Goal: Information Seeking & Learning: Check status

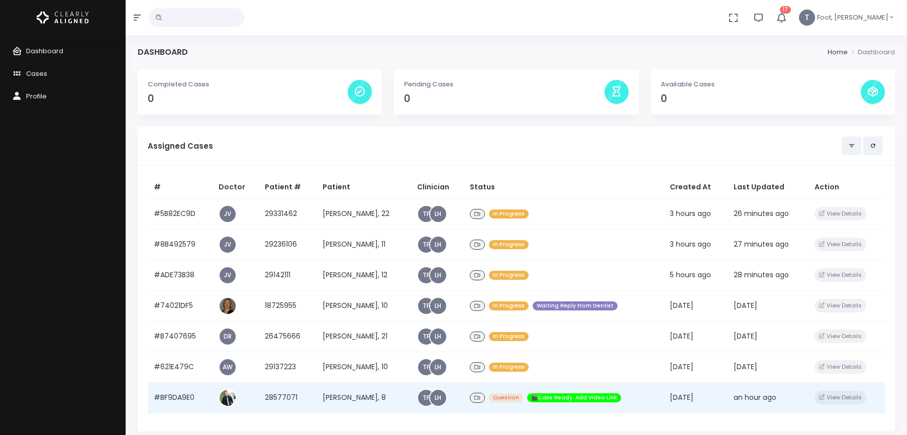
click at [317, 397] on td "[PERSON_NAME], 8" at bounding box center [364, 398] width 95 height 31
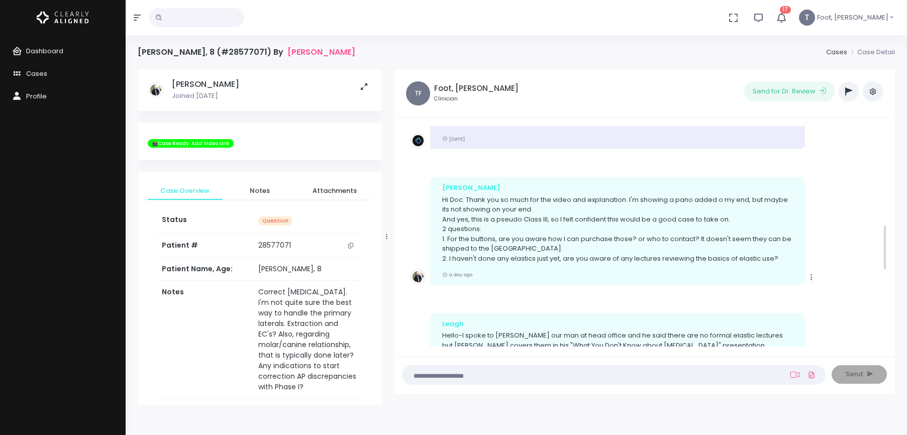
scroll to position [431, 0]
click at [787, 16] on icon "button" at bounding box center [781, 17] width 11 height 11
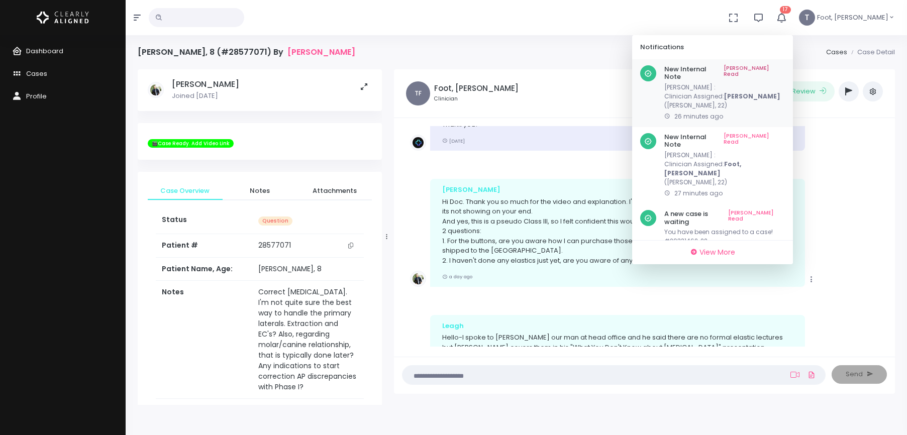
click at [785, 66] on link "[PERSON_NAME] Read" at bounding box center [754, 73] width 61 height 16
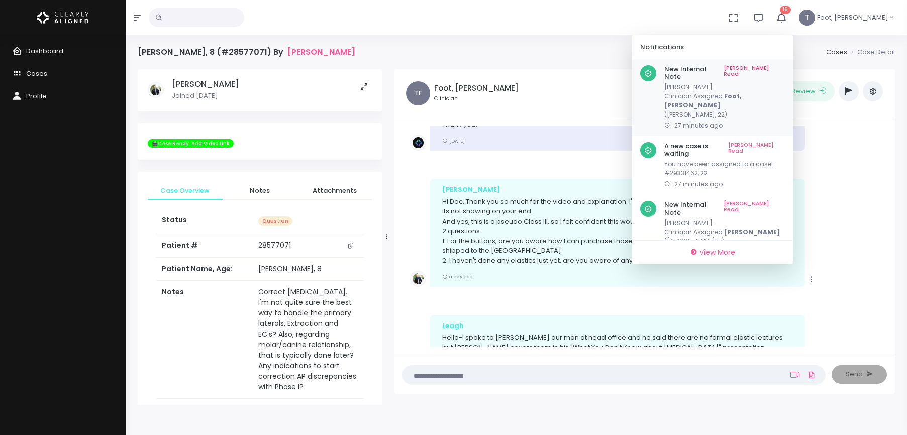
click at [785, 68] on link "[PERSON_NAME] Read" at bounding box center [754, 73] width 61 height 16
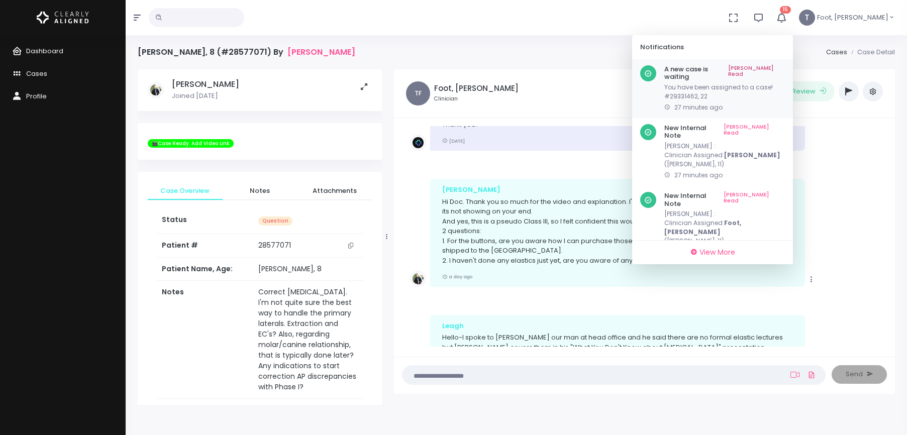
click at [785, 67] on link "[PERSON_NAME] Read" at bounding box center [756, 73] width 57 height 16
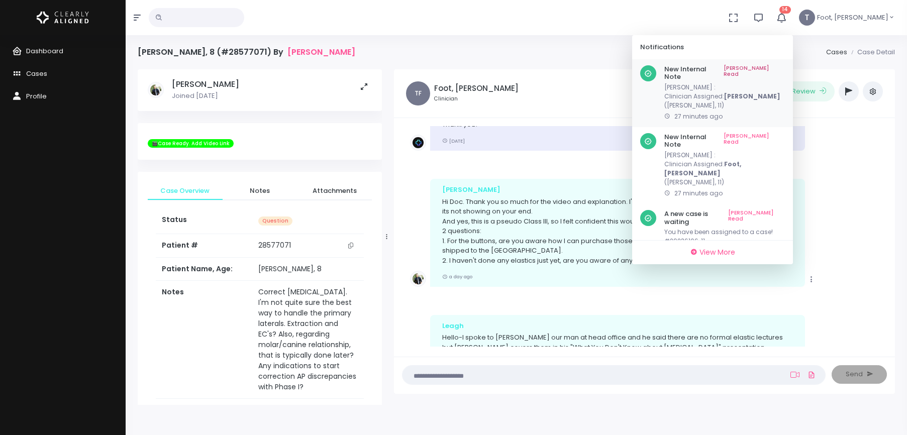
click at [785, 71] on link "[PERSON_NAME] Read" at bounding box center [754, 73] width 61 height 16
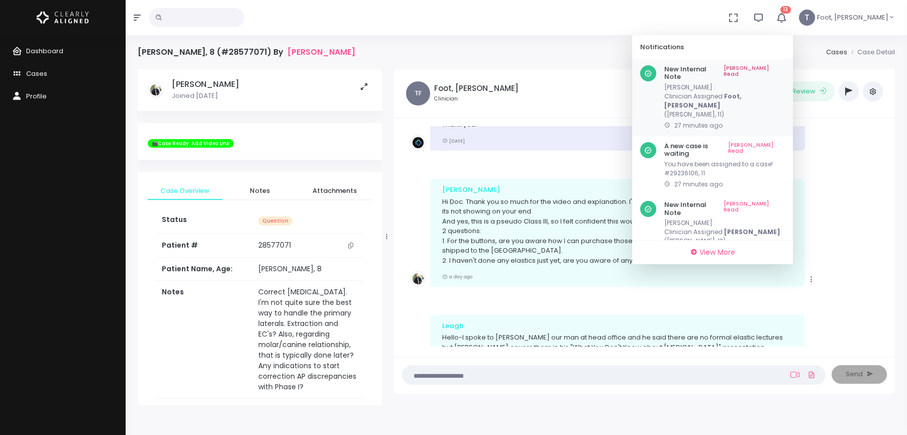
click at [785, 67] on link "[PERSON_NAME] Read" at bounding box center [754, 73] width 61 height 16
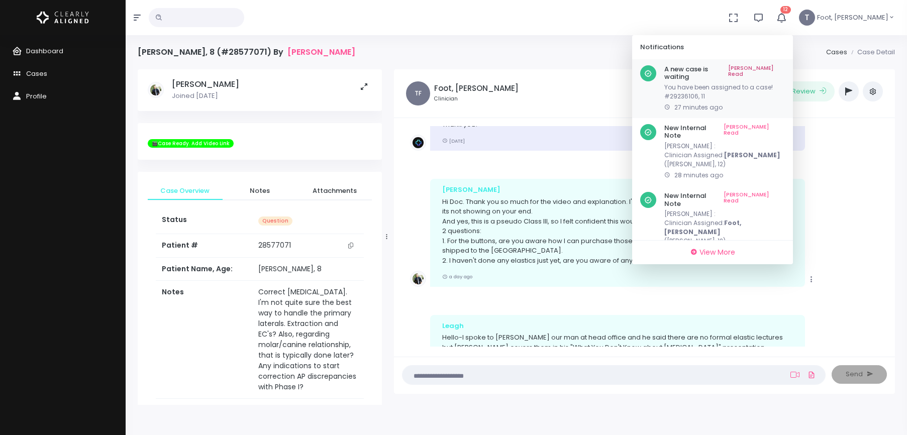
click at [785, 66] on link "[PERSON_NAME] Read" at bounding box center [756, 73] width 57 height 16
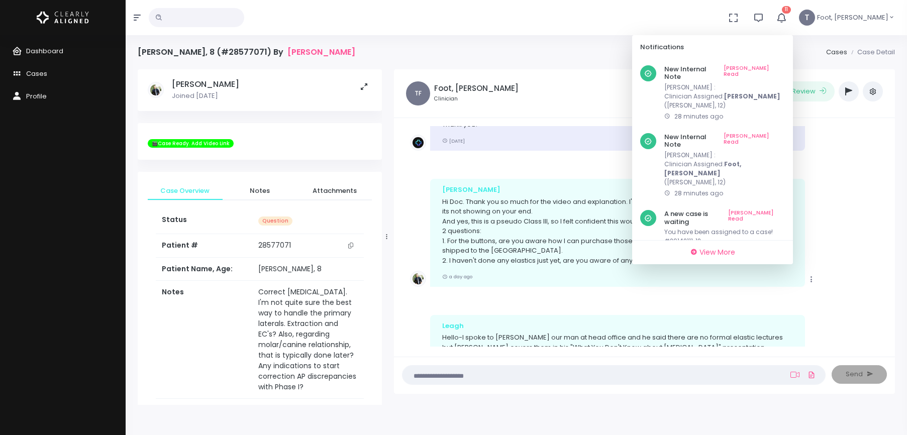
click at [785, 66] on link "[PERSON_NAME] Read" at bounding box center [754, 73] width 61 height 16
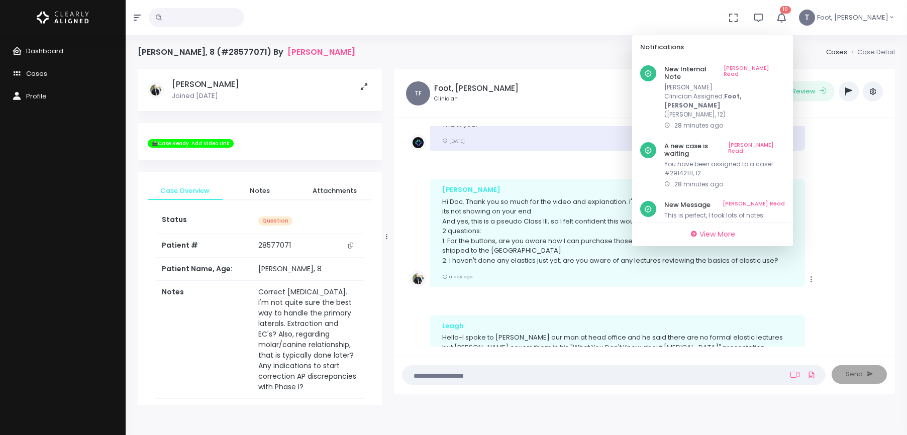
click at [785, 66] on link "[PERSON_NAME] Read" at bounding box center [754, 73] width 61 height 16
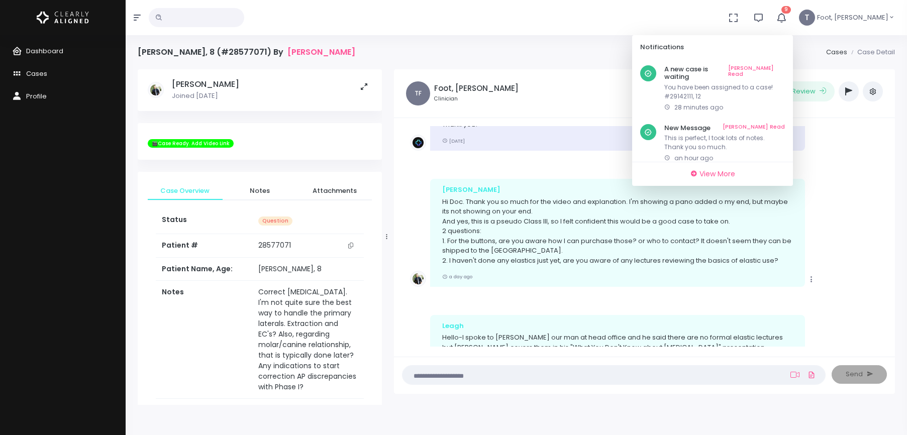
click at [785, 66] on link "[PERSON_NAME] Read" at bounding box center [756, 73] width 57 height 16
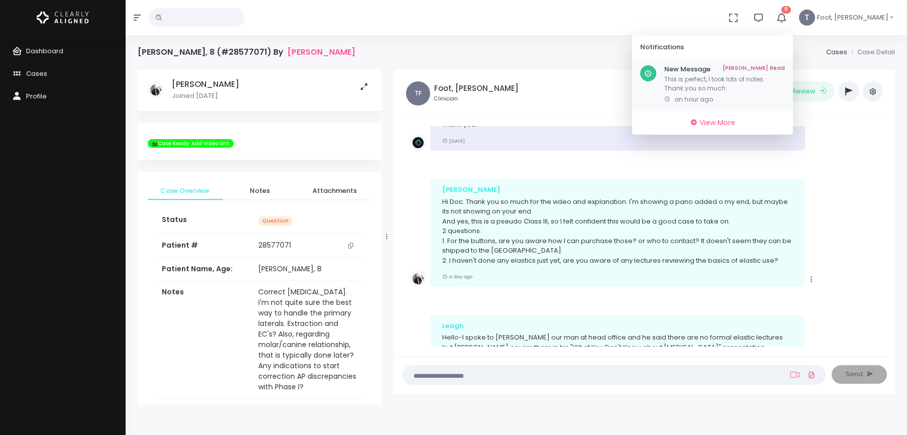
click at [785, 67] on link "[PERSON_NAME] Read" at bounding box center [754, 69] width 62 height 8
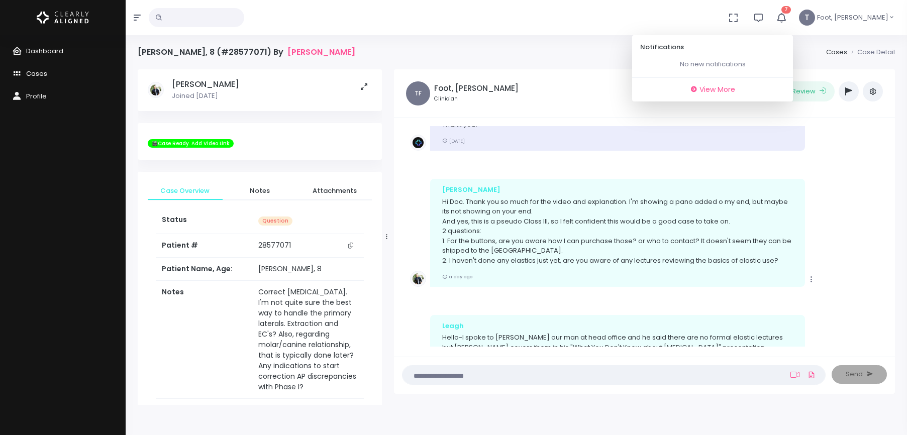
click at [35, 71] on span "Cases" at bounding box center [36, 74] width 21 height 10
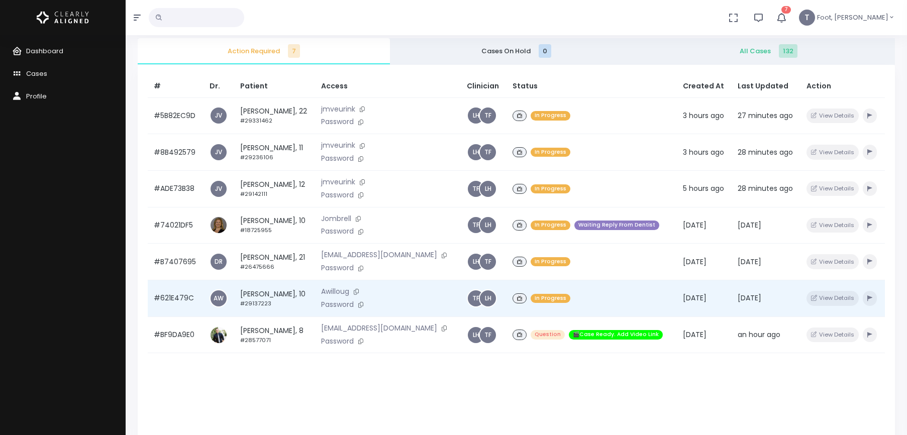
scroll to position [101, 0]
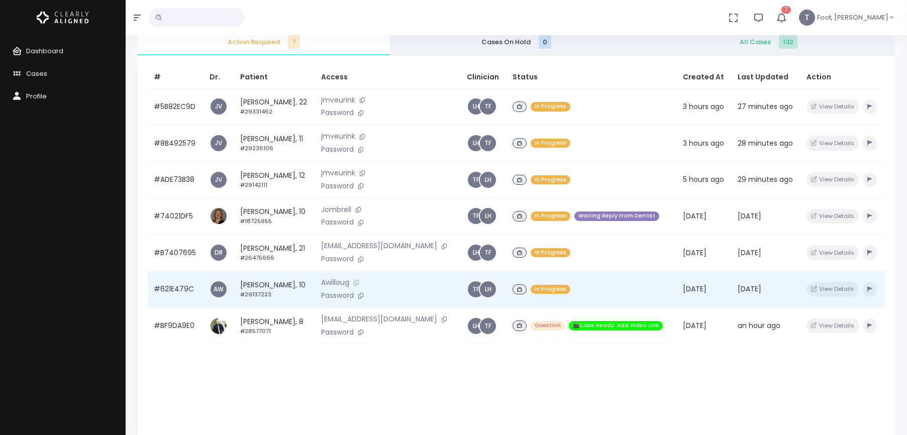
click at [359, 281] on icon at bounding box center [356, 283] width 5 height 6
click at [368, 298] on button at bounding box center [361, 296] width 14 height 11
click at [265, 287] on td "[PERSON_NAME], 10 #29137223" at bounding box center [274, 289] width 81 height 37
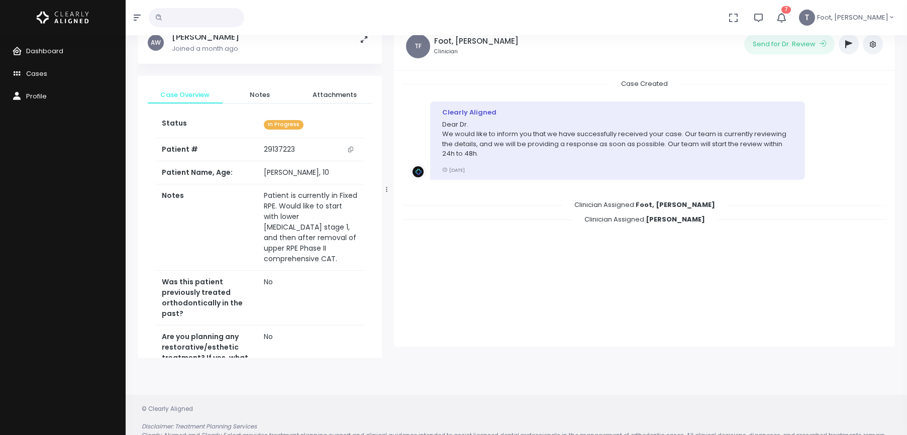
scroll to position [80, 0]
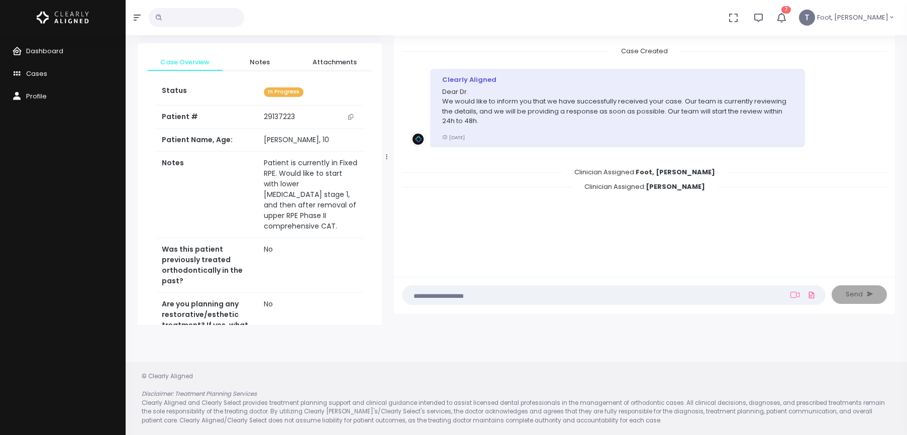
scroll to position [101, 0]
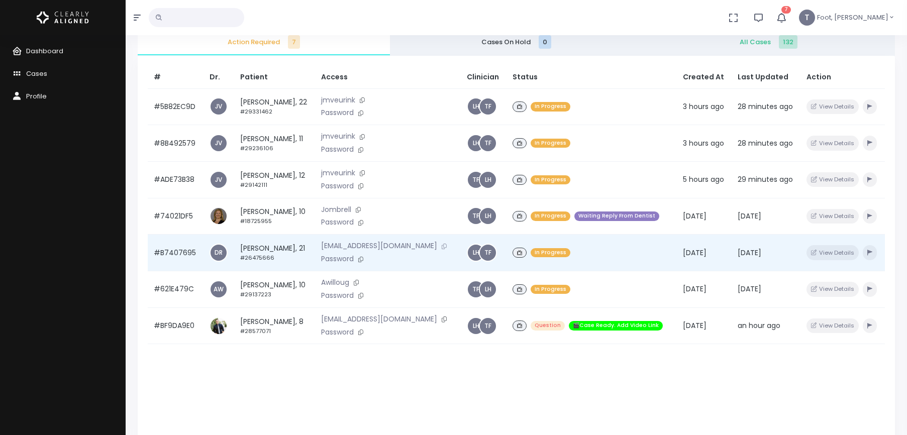
click at [447, 246] on icon at bounding box center [444, 247] width 5 height 6
click at [368, 263] on button at bounding box center [361, 259] width 14 height 11
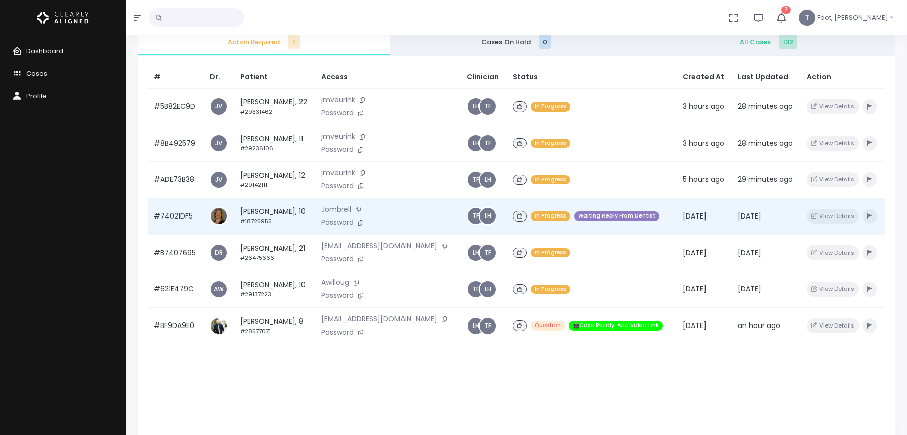
click at [267, 210] on td "[PERSON_NAME], 10 #18725955" at bounding box center [274, 216] width 81 height 37
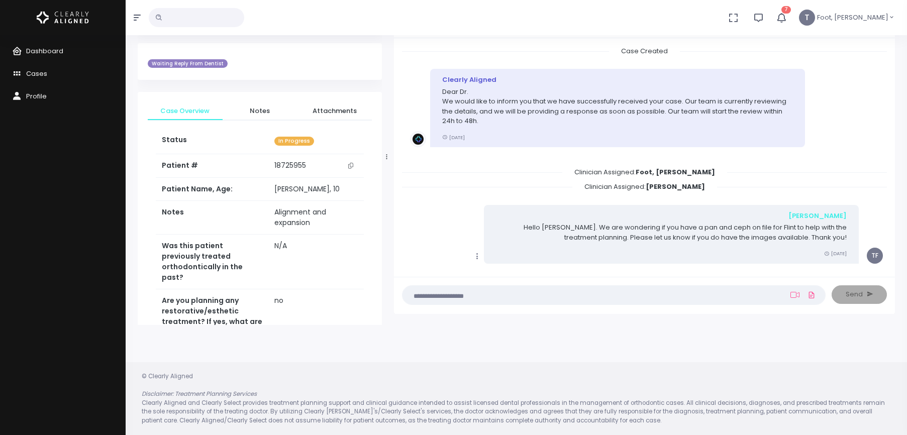
scroll to position [121, 0]
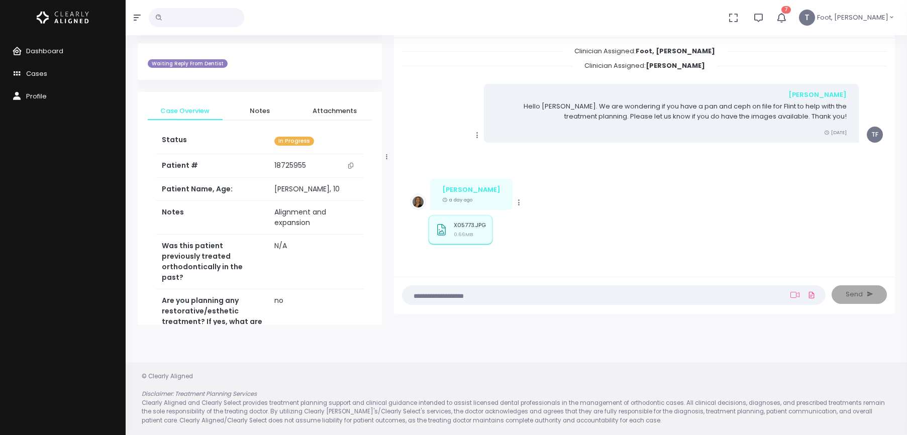
click at [464, 231] on small "0.66MB" at bounding box center [463, 234] width 19 height 7
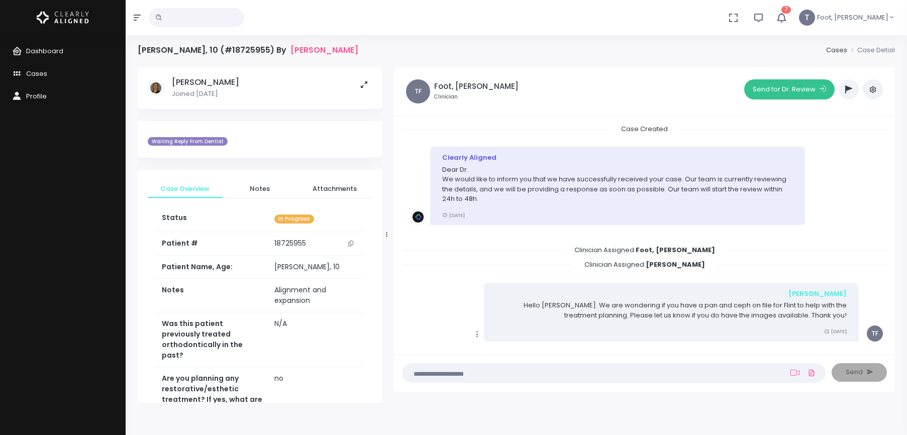
scroll to position [0, 0]
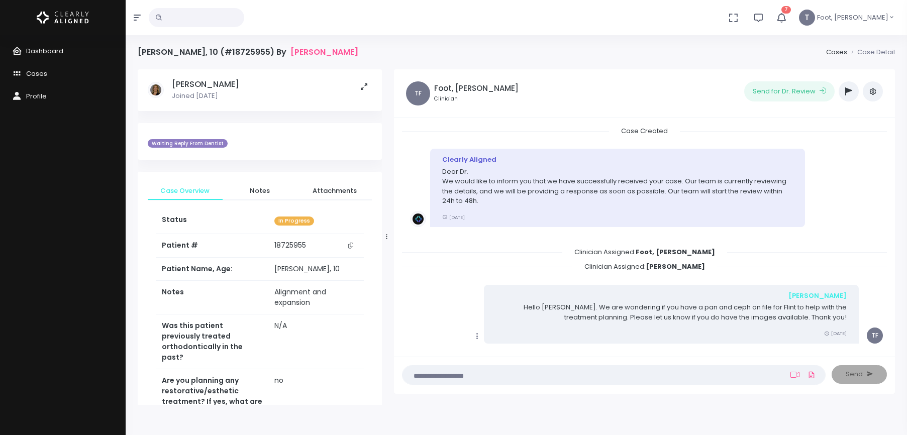
click at [850, 98] on button "button" at bounding box center [849, 91] width 20 height 20
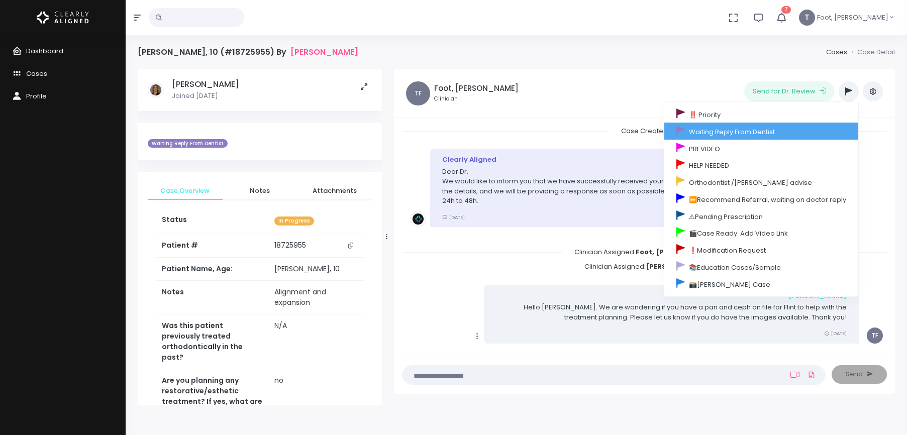
click at [740, 130] on link "Waiting Reply From Dentist" at bounding box center [762, 131] width 194 height 17
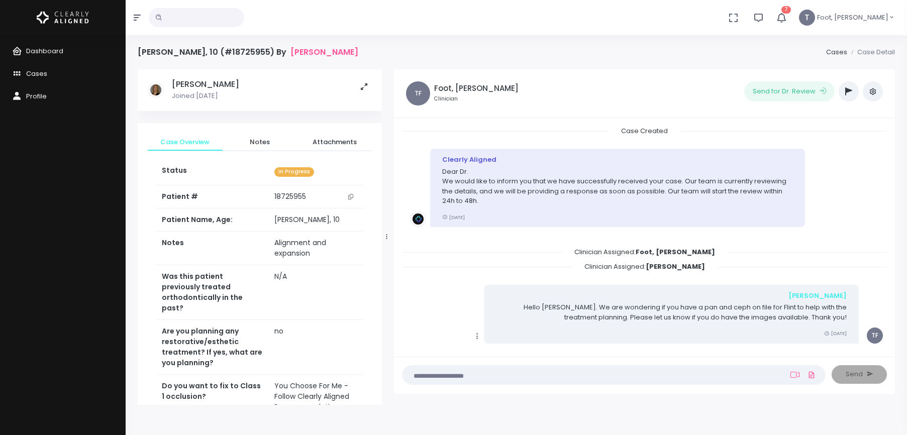
click at [845, 95] on button "button" at bounding box center [849, 91] width 20 height 20
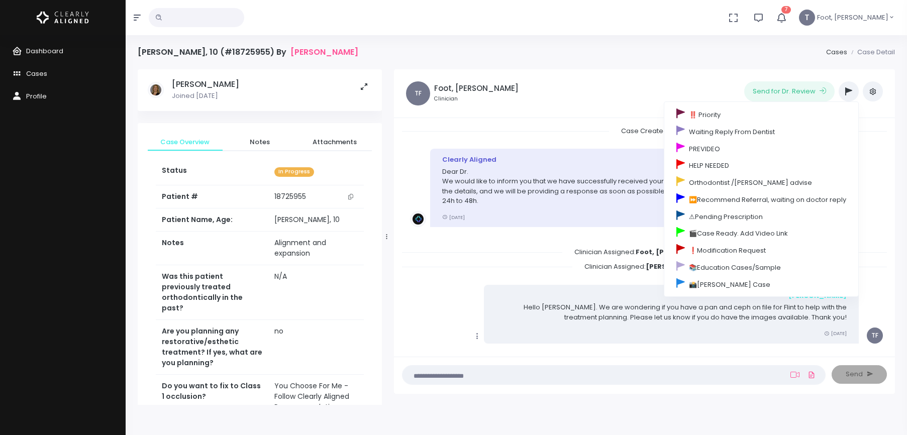
click at [567, 116] on div "TF Foot, [PERSON_NAME] Clinician Send for Dr. Review ‼️ Priority Waiting Reply …" at bounding box center [644, 93] width 501 height 49
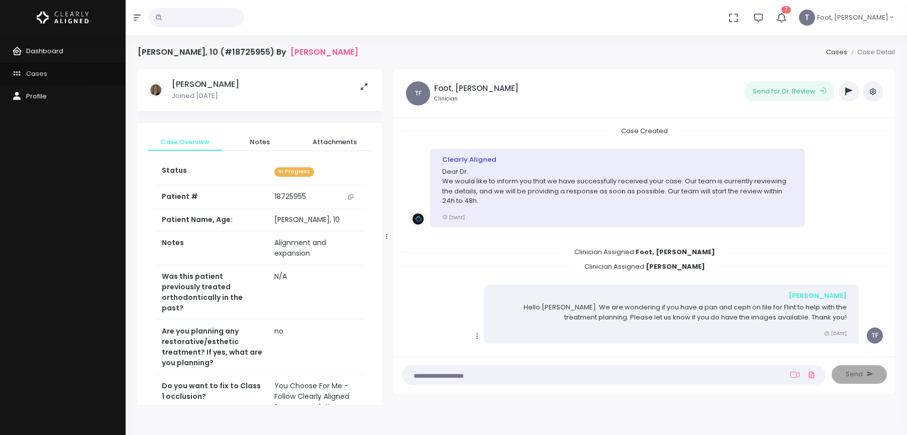
click at [47, 75] on link "Cases" at bounding box center [63, 74] width 126 height 23
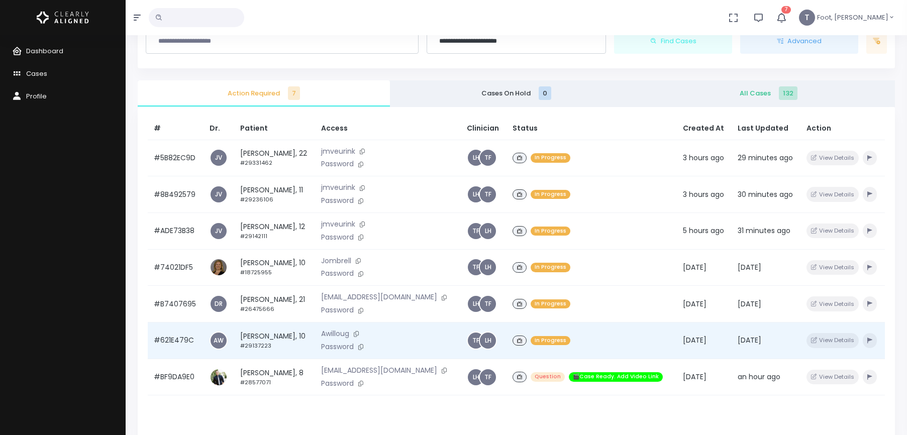
scroll to position [50, 0]
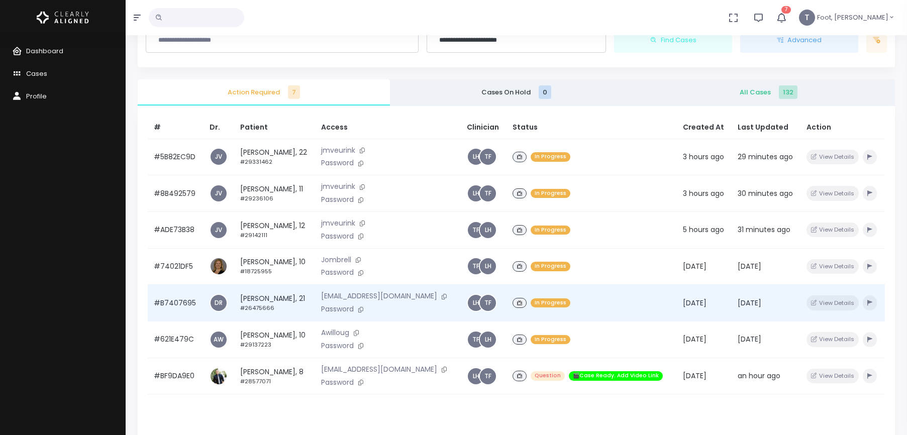
click at [271, 298] on td "[PERSON_NAME], 21 #26475666" at bounding box center [274, 303] width 81 height 37
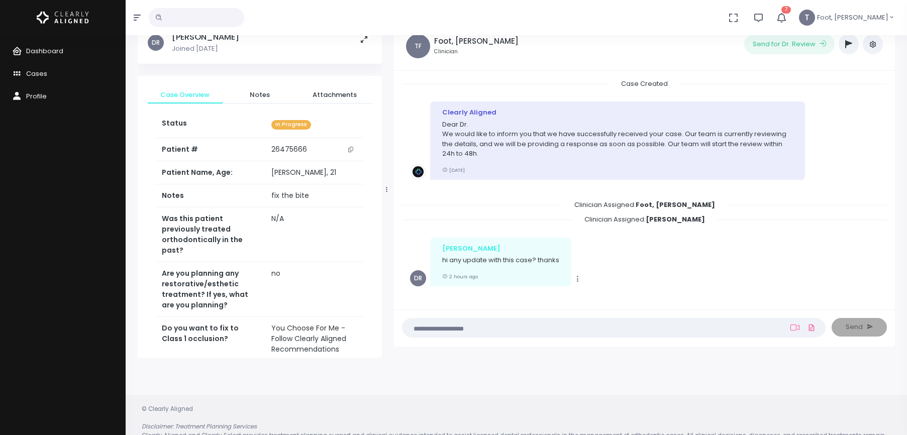
scroll to position [50, 0]
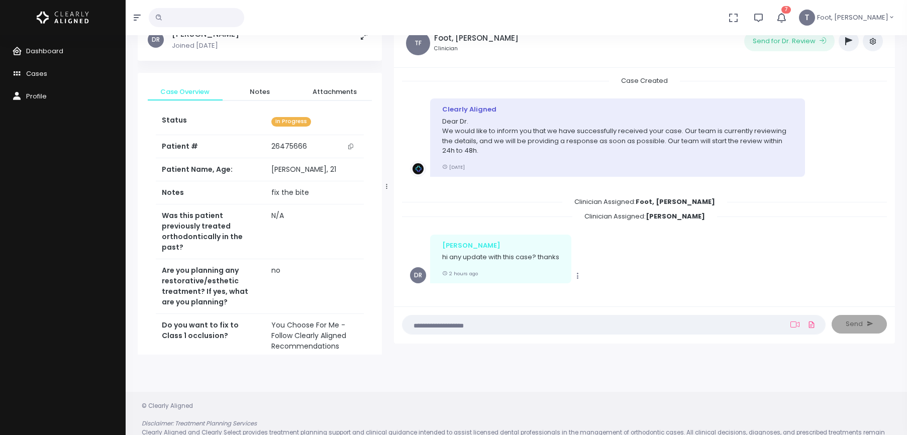
click at [850, 46] on button "button" at bounding box center [849, 41] width 20 height 20
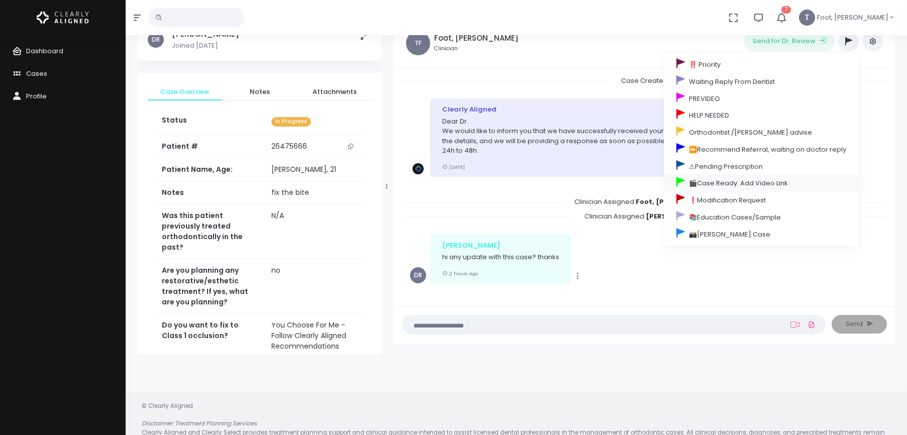
click at [708, 184] on link "🎬Case Ready. Add Video Link" at bounding box center [762, 182] width 194 height 17
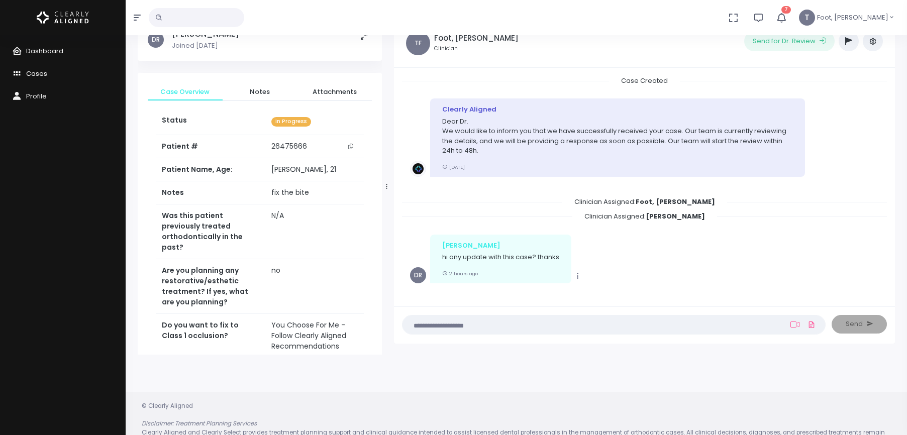
click at [41, 72] on span "Cases" at bounding box center [36, 74] width 21 height 10
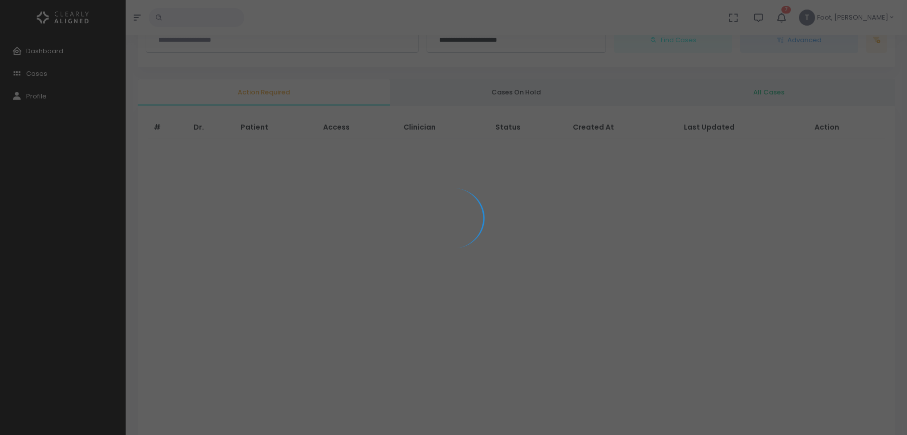
click at [808, 18] on div at bounding box center [453, 217] width 907 height 435
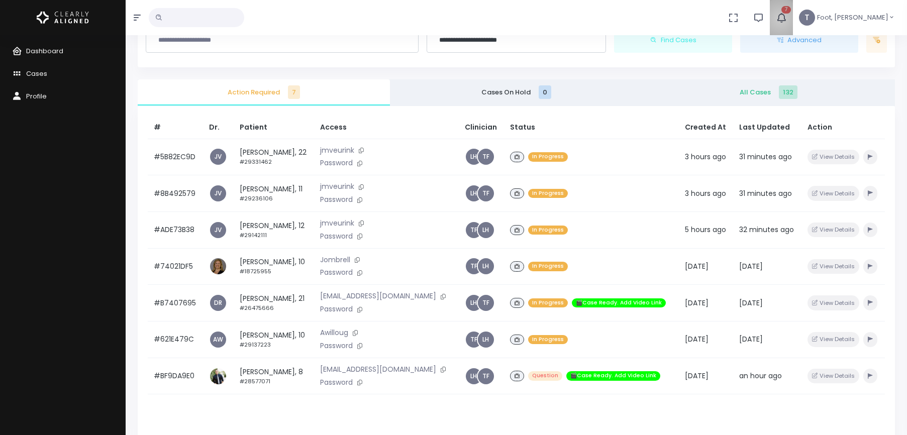
click at [787, 19] on icon "button" at bounding box center [781, 17] width 11 height 11
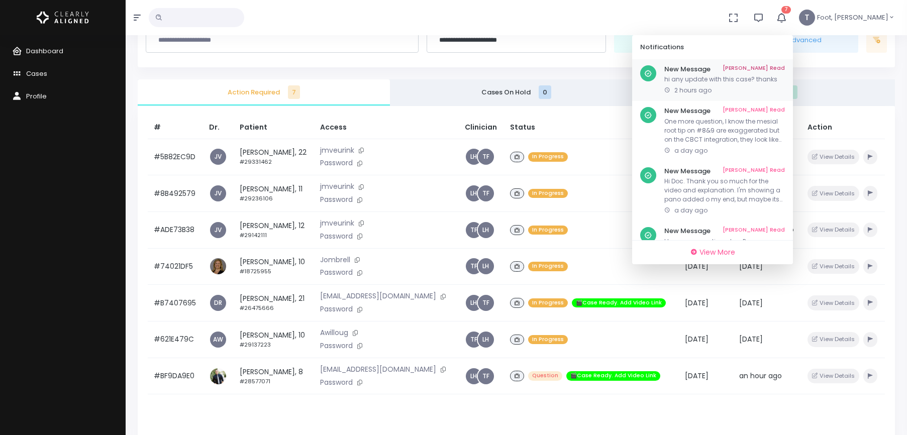
click at [752, 89] on p "2 hours ago" at bounding box center [725, 90] width 121 height 9
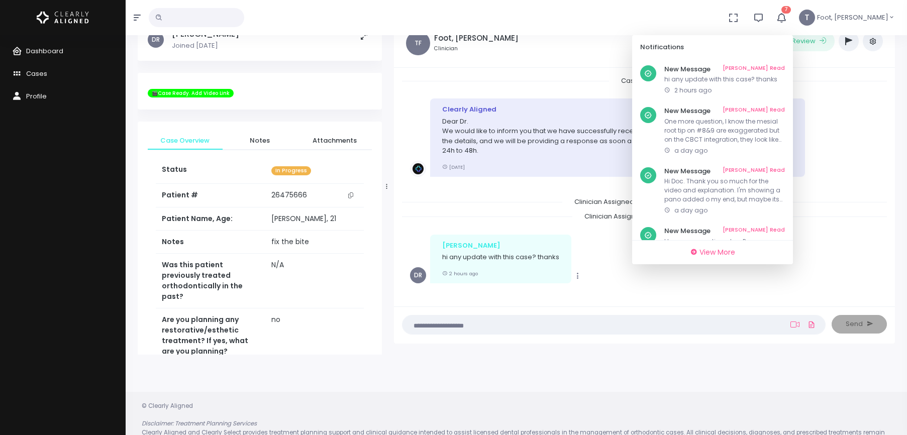
scroll to position [8, 0]
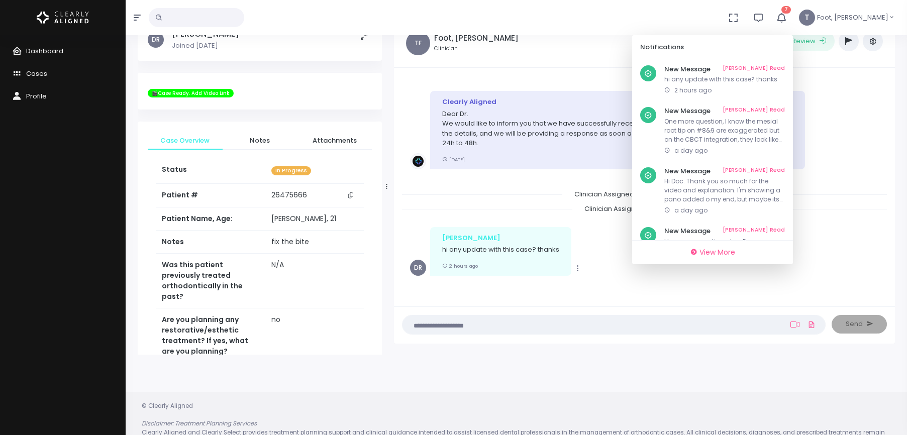
click at [401, 190] on div "Case Created Clearly Aligned Dear Dr. We would like to inform you that we have …" at bounding box center [644, 187] width 501 height 239
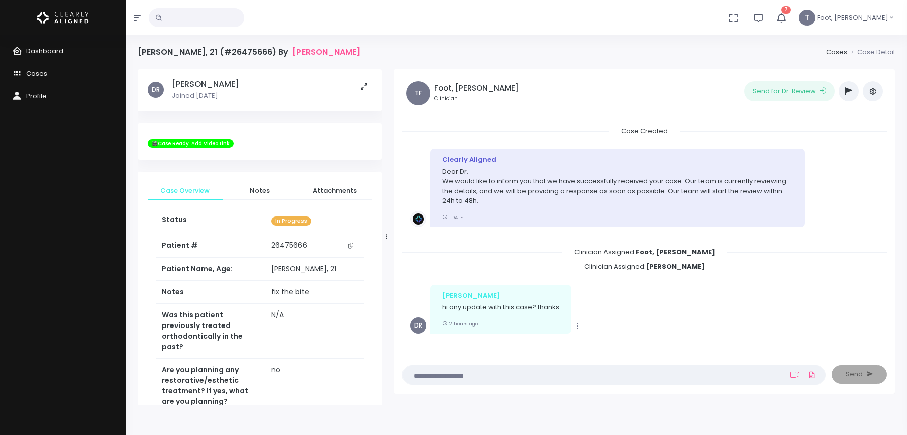
scroll to position [0, 0]
click at [788, 13] on icon "button" at bounding box center [782, 18] width 12 height 12
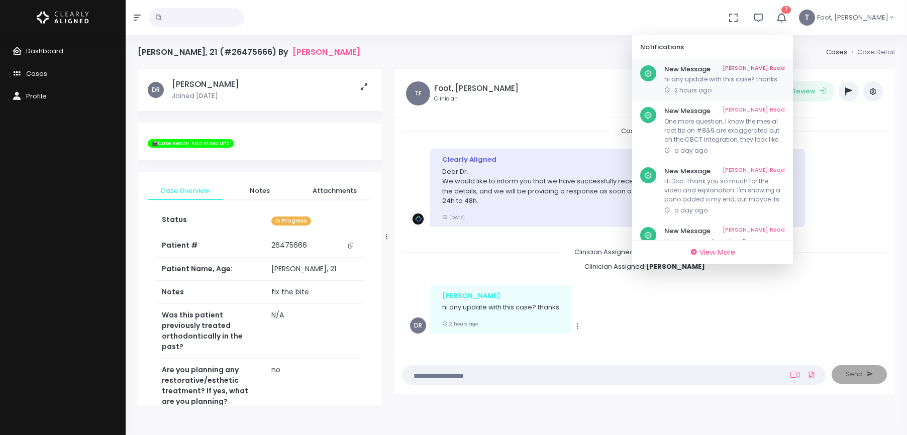
click at [785, 68] on link "[PERSON_NAME] Read" at bounding box center [754, 69] width 62 height 8
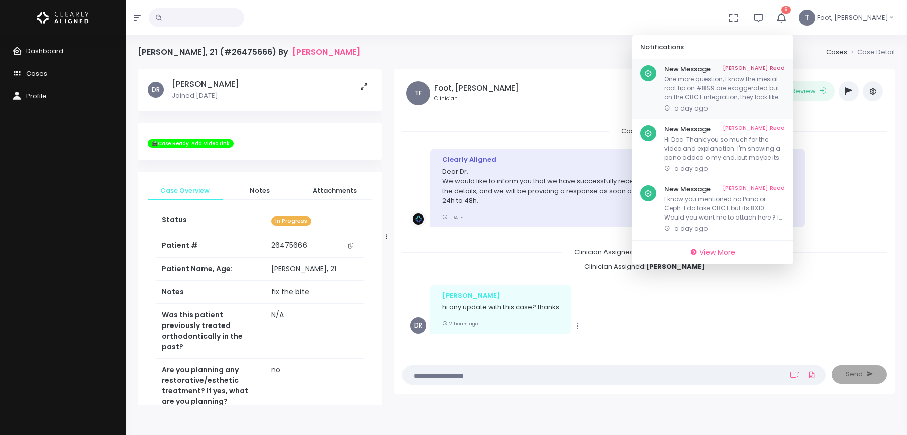
click at [742, 94] on p "One more question, I know the mesial root tip on #8&9 are exaggerated but on th…" at bounding box center [725, 88] width 121 height 27
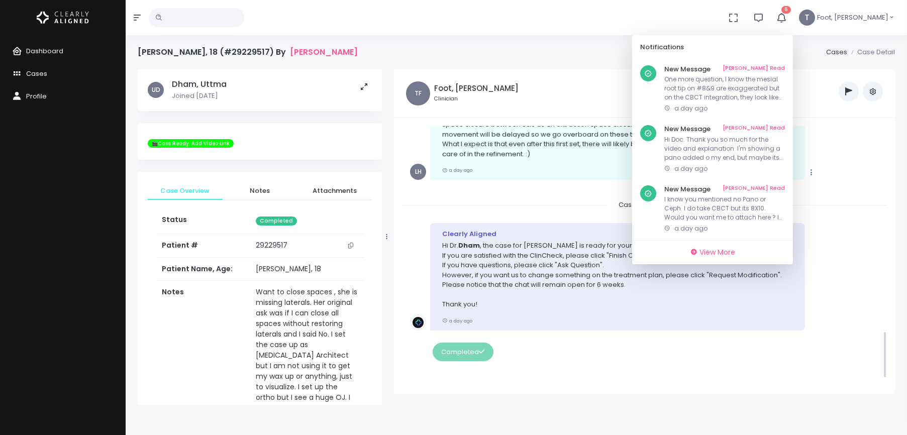
scroll to position [1143, 0]
click at [785, 126] on link "[PERSON_NAME] Read" at bounding box center [754, 129] width 62 height 8
click at [785, 67] on link "[PERSON_NAME] Read" at bounding box center [754, 69] width 62 height 8
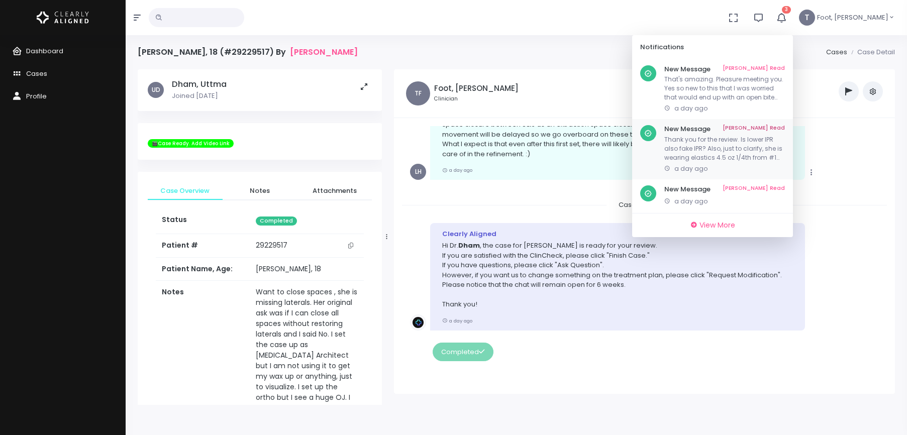
click at [785, 129] on link "[PERSON_NAME] Read" at bounding box center [754, 129] width 62 height 8
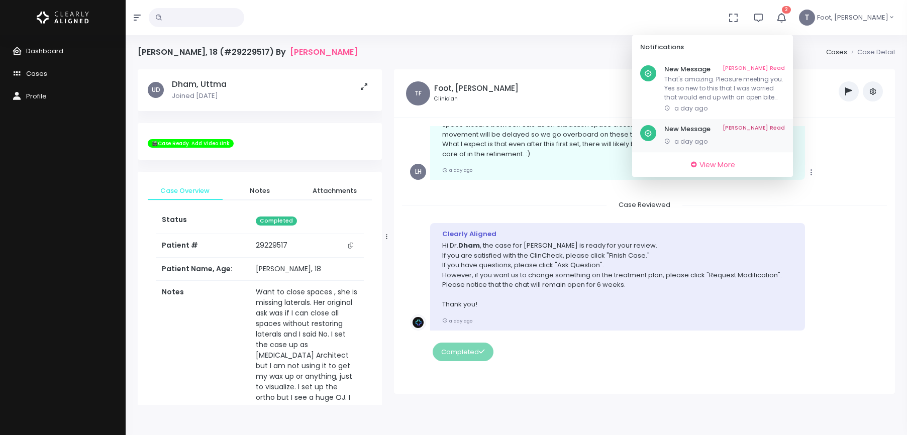
click at [708, 139] on span "a day ago" at bounding box center [691, 141] width 33 height 9
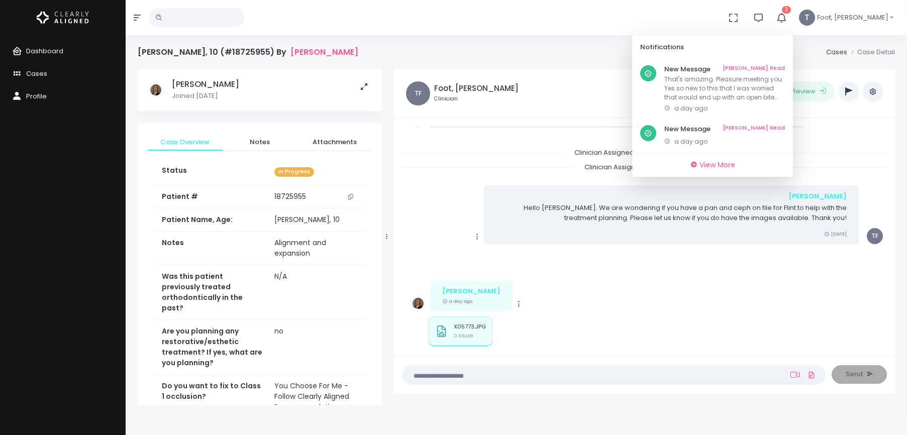
scroll to position [101, 0]
click at [785, 127] on link "[PERSON_NAME] Read" at bounding box center [754, 129] width 62 height 8
click at [744, 83] on p "That's amazing. Pleasure meeting you. Yes so new to this that I was worried tha…" at bounding box center [725, 88] width 121 height 27
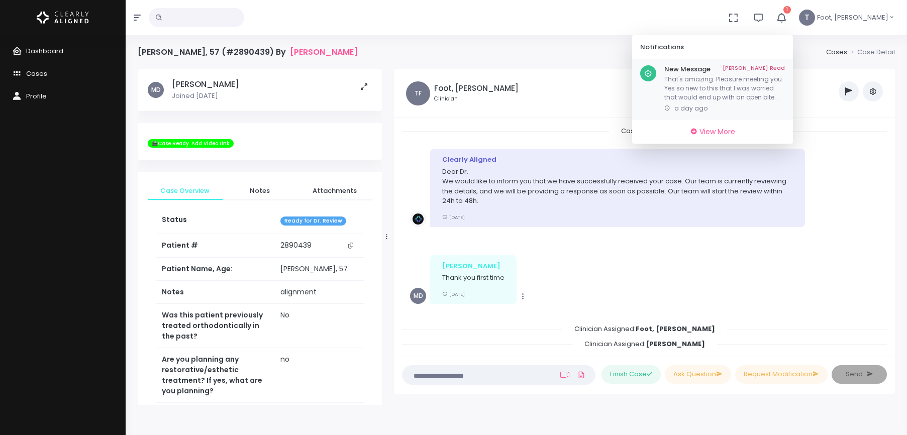
click at [745, 89] on p "That's amazing. Pleasure meeting you. Yes so new to this that I was worried tha…" at bounding box center [725, 88] width 121 height 27
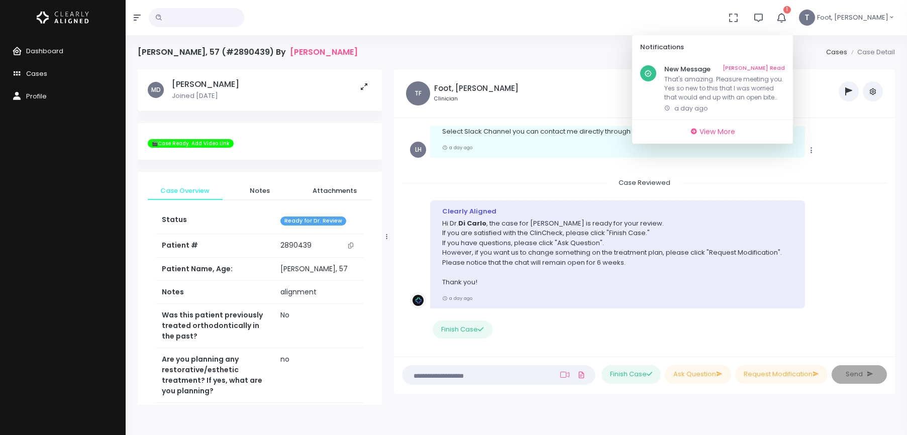
scroll to position [940, 0]
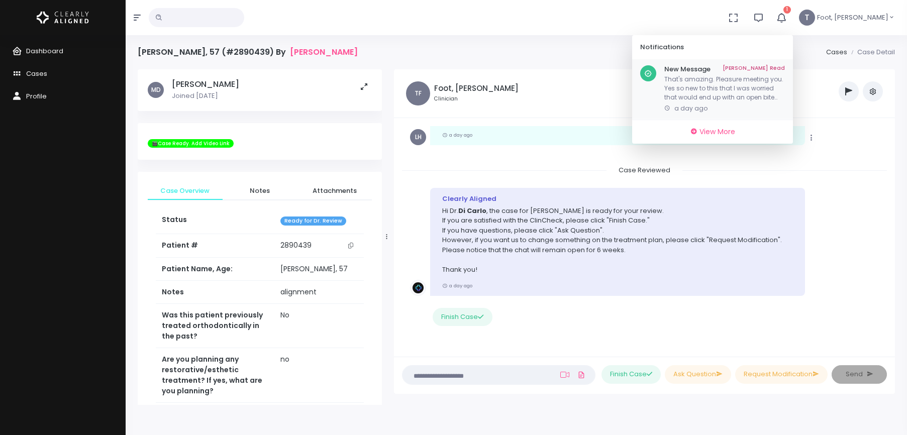
click at [785, 70] on link "[PERSON_NAME] Read" at bounding box center [754, 69] width 62 height 8
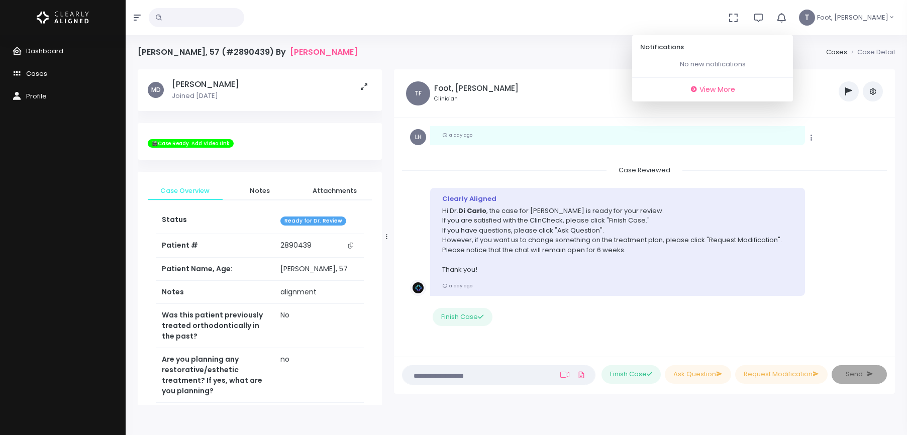
click at [32, 72] on span "Cases" at bounding box center [36, 74] width 21 height 10
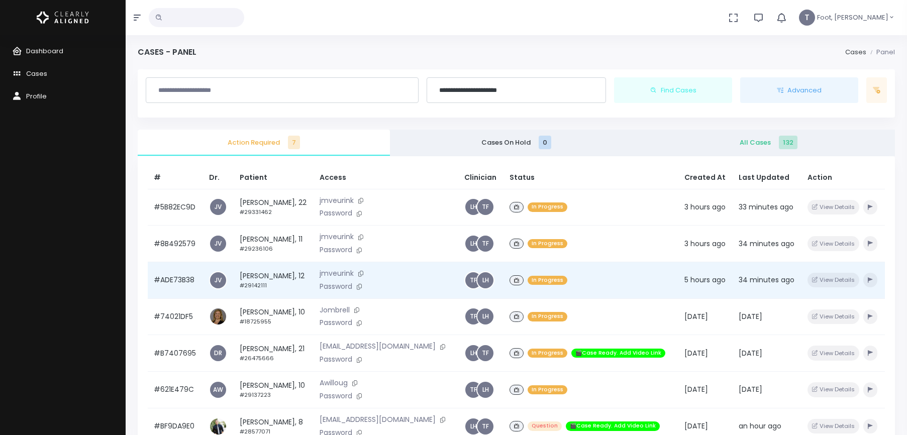
click at [368, 273] on button at bounding box center [361, 273] width 14 height 11
click at [363, 273] on icon at bounding box center [360, 274] width 5 height 6
click at [366, 285] on button at bounding box center [359, 287] width 14 height 11
click at [283, 280] on td "[PERSON_NAME], 12 #29142111" at bounding box center [274, 280] width 80 height 37
click at [307, 275] on td "[PERSON_NAME], 12 #29142111" at bounding box center [274, 280] width 80 height 37
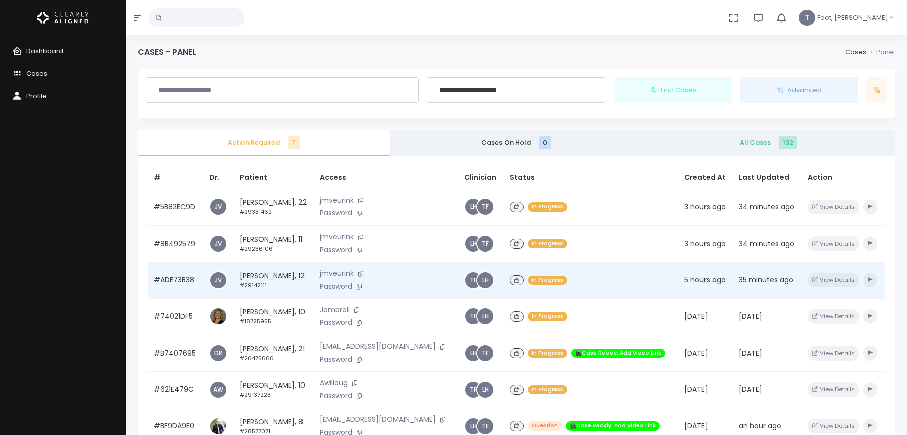
click at [182, 278] on td "#ADE73B38" at bounding box center [175, 280] width 55 height 37
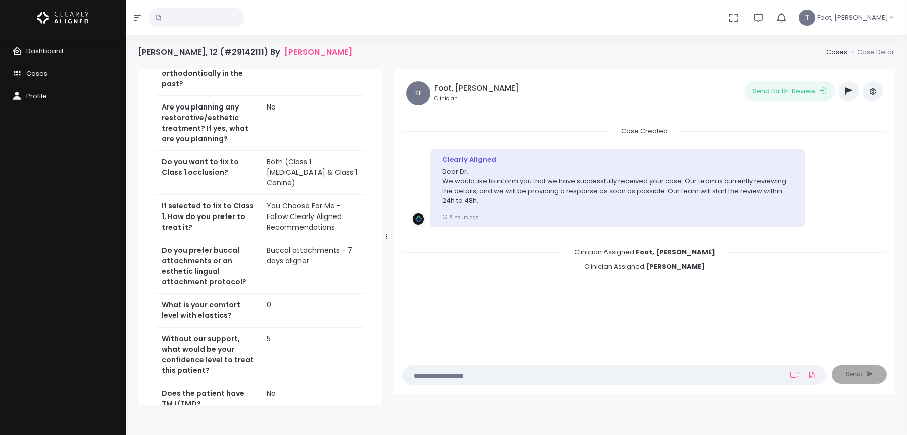
scroll to position [266, 0]
click at [879, 19] on span "Foot, [PERSON_NAME]" at bounding box center [852, 18] width 71 height 10
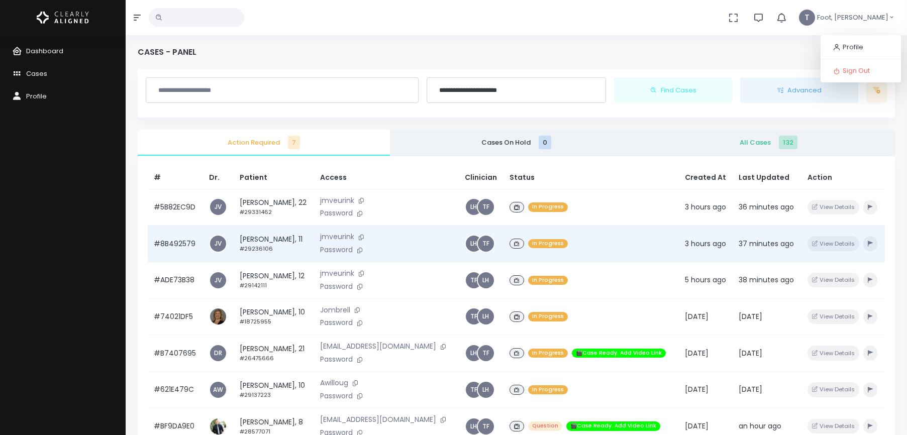
click at [267, 239] on td "[PERSON_NAME], 11 #29236106" at bounding box center [274, 244] width 80 height 37
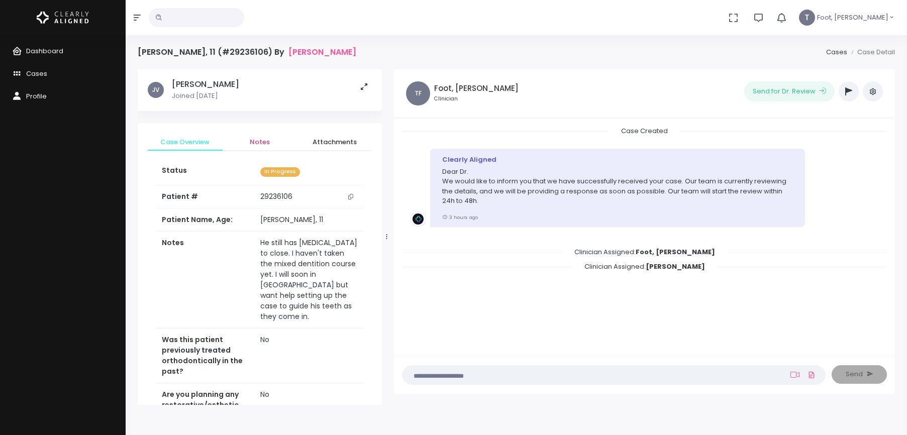
click at [258, 142] on span "Notes" at bounding box center [260, 142] width 59 height 10
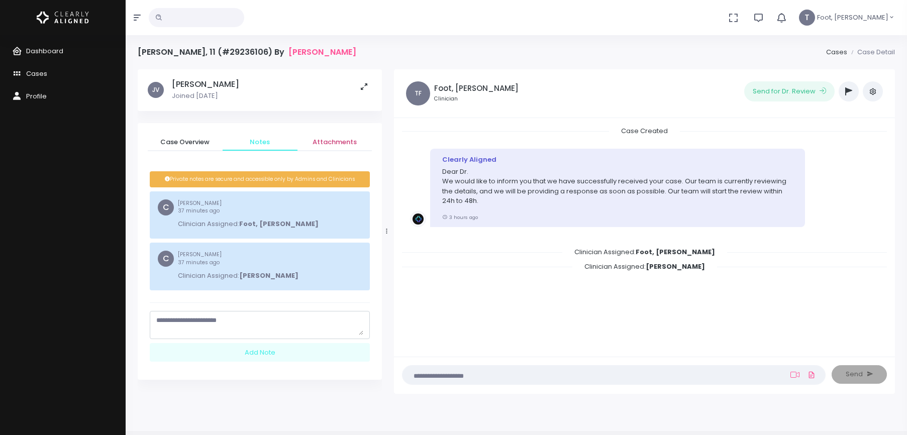
click at [334, 146] on span "Attachments" at bounding box center [335, 142] width 59 height 10
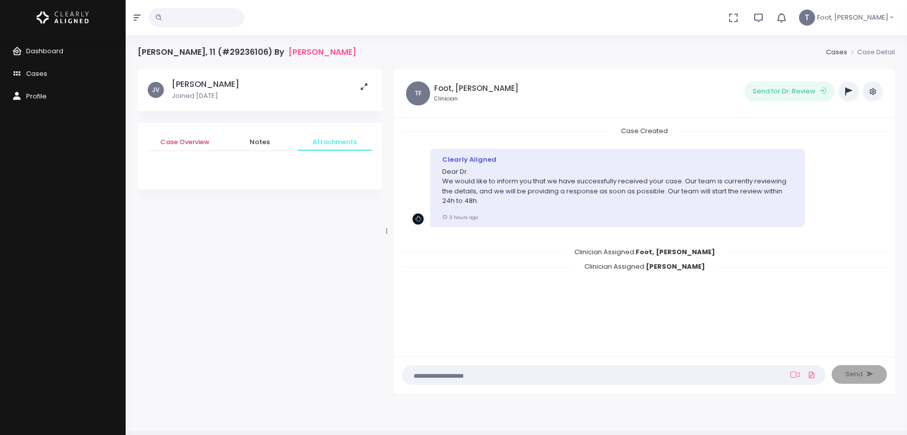
drag, startPoint x: 173, startPoint y: 142, endPoint x: 181, endPoint y: 142, distance: 8.5
click at [174, 142] on span "Case Overview" at bounding box center [185, 142] width 59 height 10
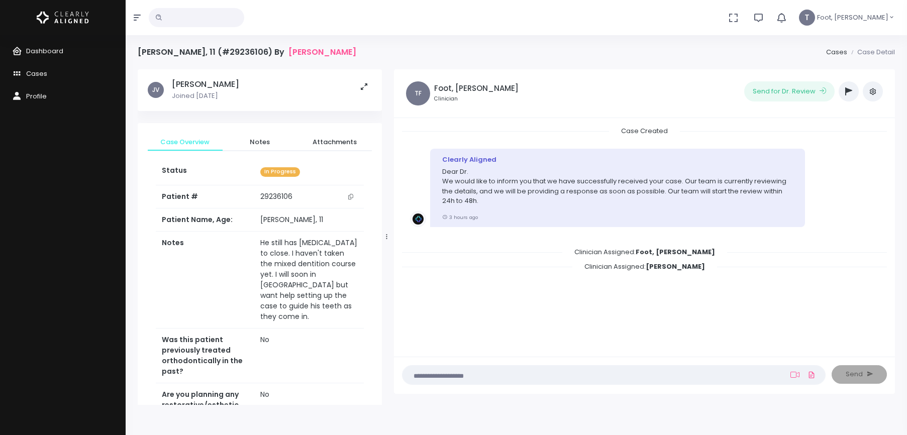
click at [352, 195] on icon "scrollable content" at bounding box center [350, 197] width 5 height 6
click at [43, 72] on span "Cases" at bounding box center [36, 74] width 21 height 10
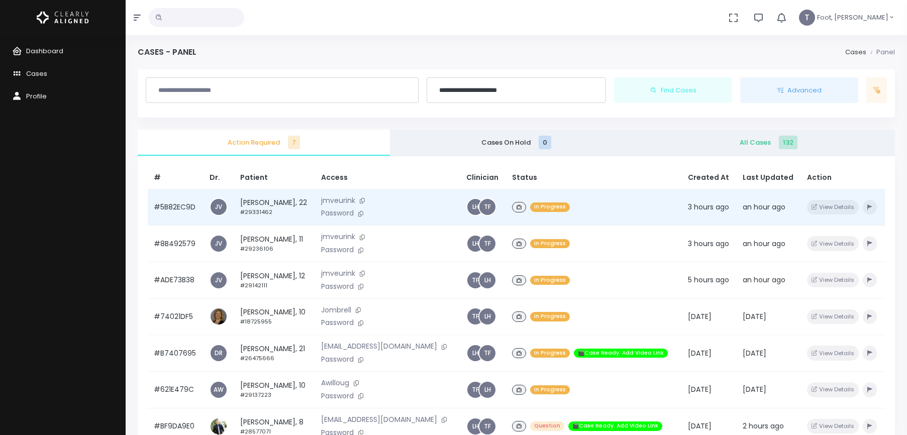
click at [306, 201] on td "[PERSON_NAME], 22 #29331462" at bounding box center [274, 207] width 81 height 37
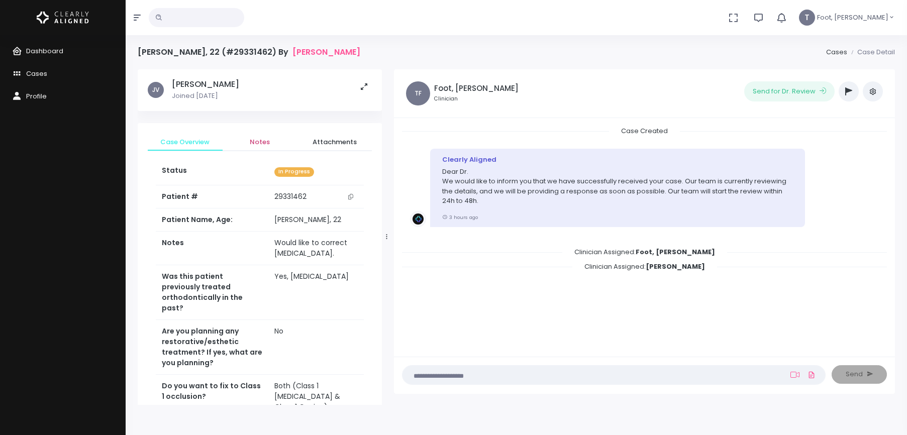
click at [264, 141] on span "Notes" at bounding box center [260, 142] width 59 height 10
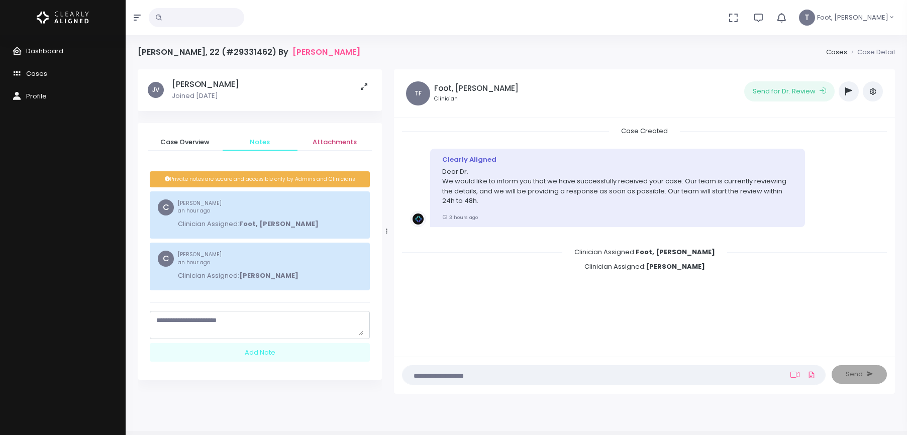
click at [324, 141] on span "Attachments" at bounding box center [335, 142] width 59 height 10
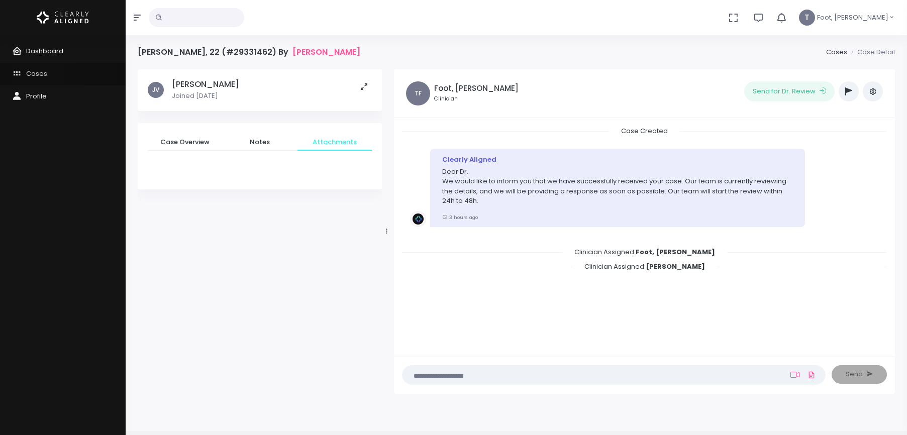
click at [38, 75] on span "Cases" at bounding box center [36, 74] width 21 height 10
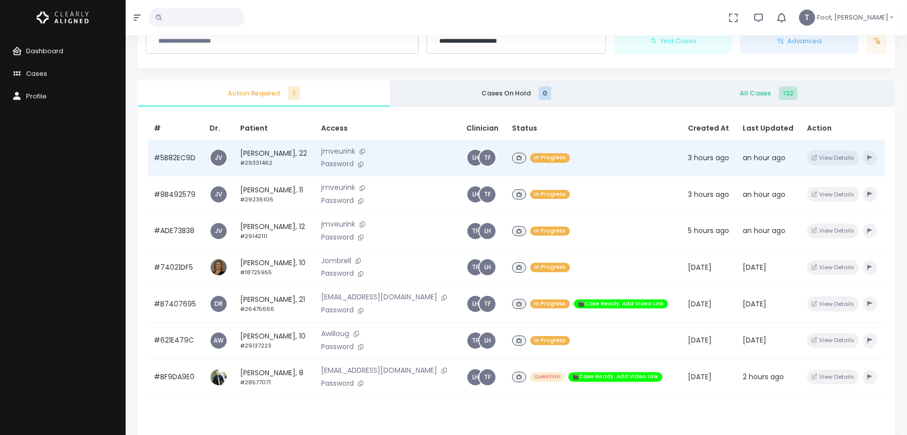
scroll to position [50, 0]
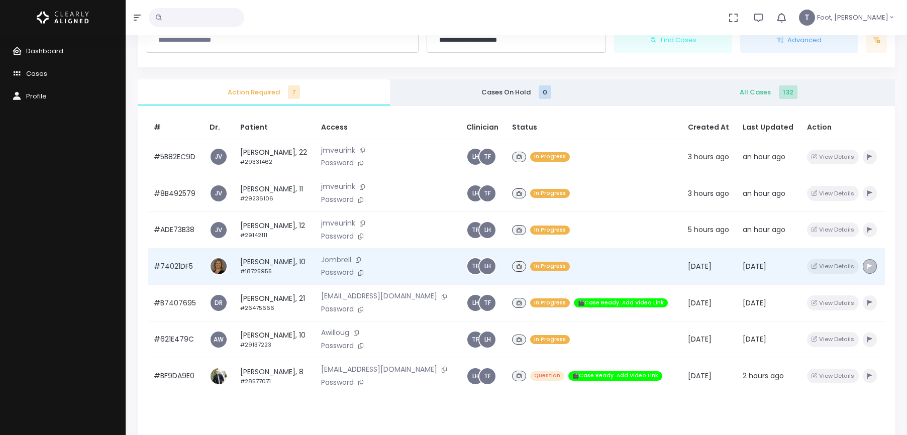
click at [872, 267] on icon "button" at bounding box center [870, 267] width 5 height 6
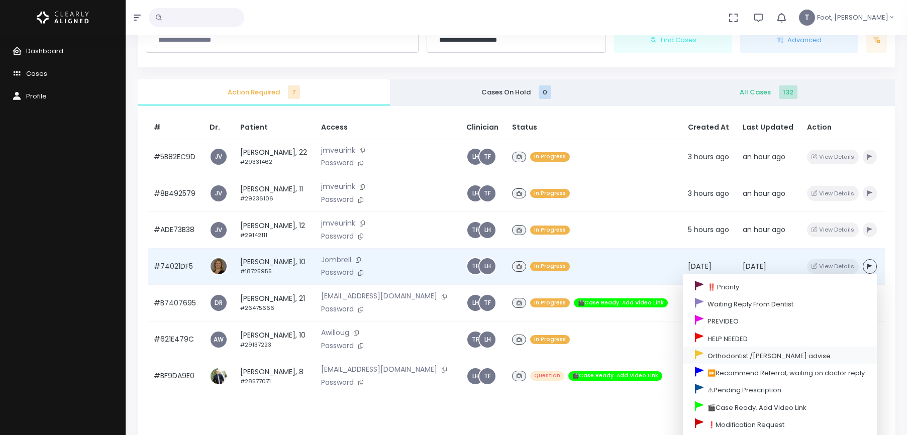
click at [730, 355] on link "Orthodontist /[PERSON_NAME] advise" at bounding box center [780, 355] width 194 height 17
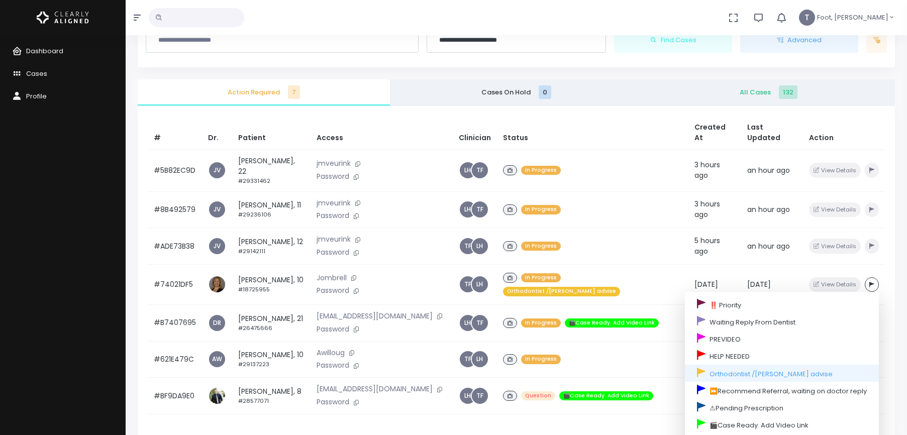
click at [641, 116] on th "Status" at bounding box center [593, 133] width 192 height 34
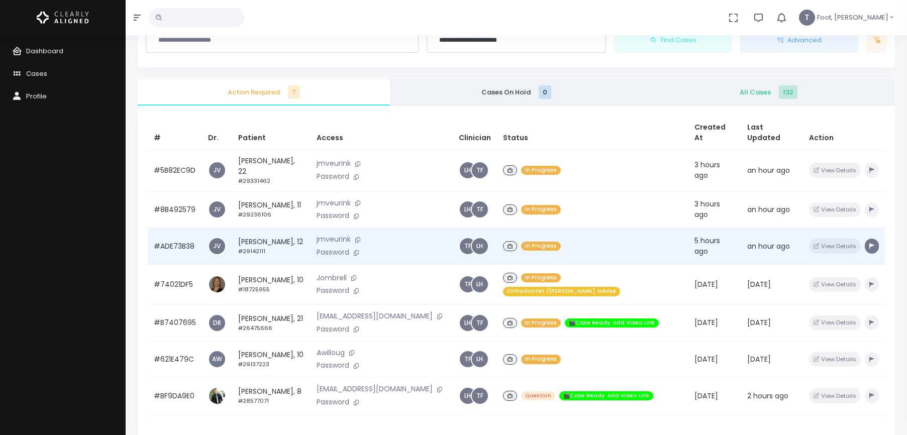
click at [873, 243] on icon "button" at bounding box center [872, 246] width 5 height 6
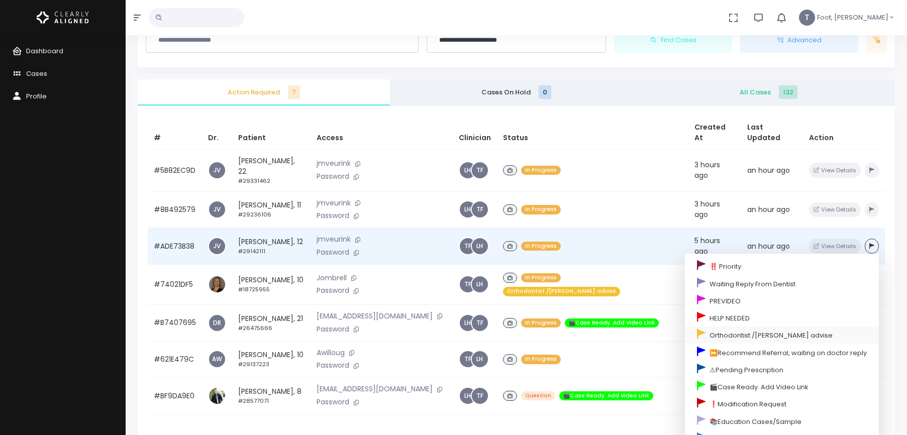
click at [757, 327] on link "Orthodontist /[PERSON_NAME] advise" at bounding box center [782, 335] width 194 height 17
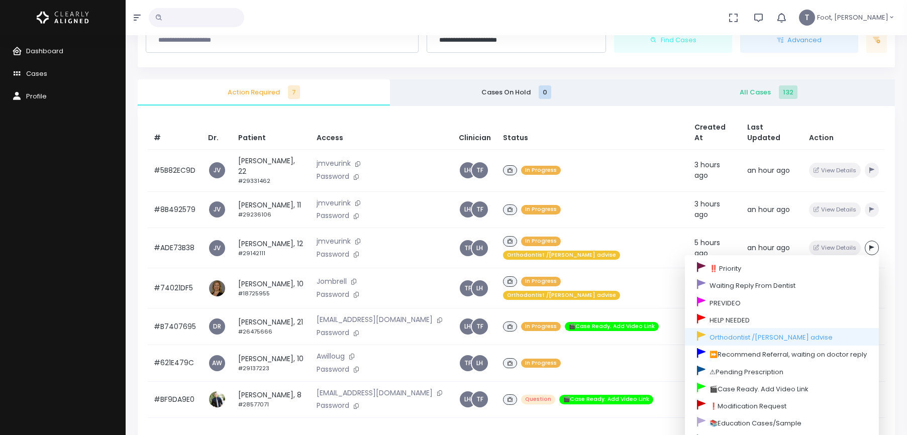
click at [630, 107] on div "# Dr. Patient Access Clinician Status Created At Last Updated Action #5B82EC9D …" at bounding box center [517, 323] width 758 height 435
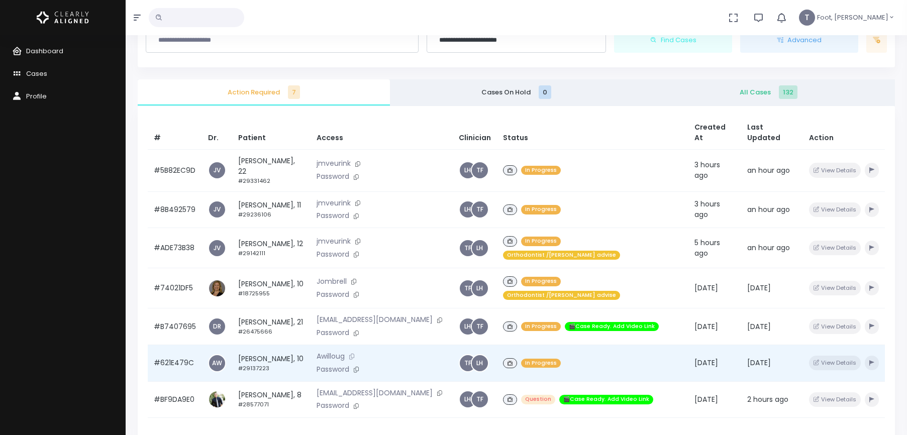
click at [359, 351] on button at bounding box center [352, 356] width 14 height 11
click at [359, 367] on icon at bounding box center [356, 370] width 5 height 6
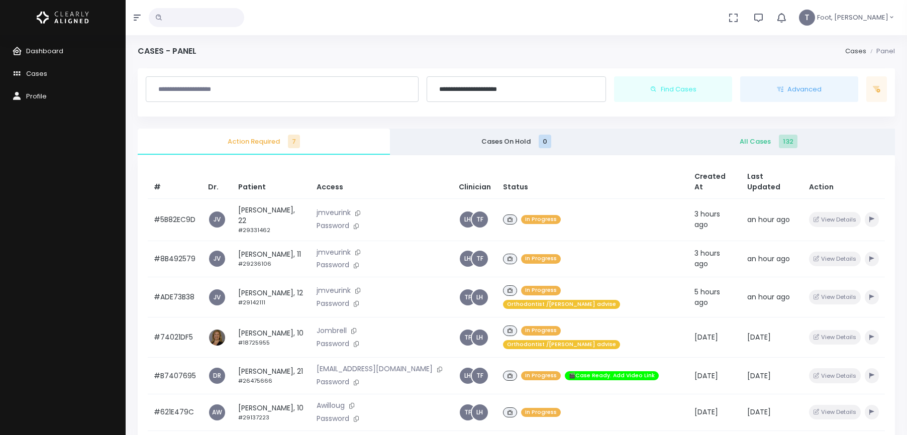
scroll to position [0, 0]
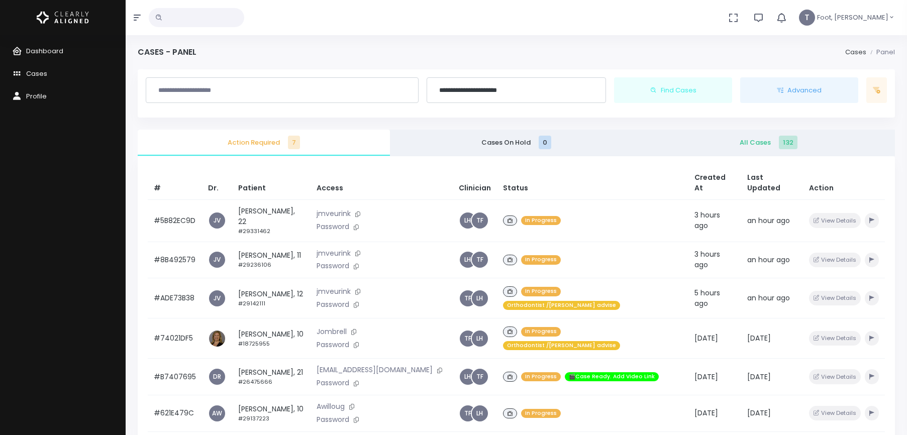
click at [776, 141] on span "All Cases 132" at bounding box center [769, 143] width 236 height 10
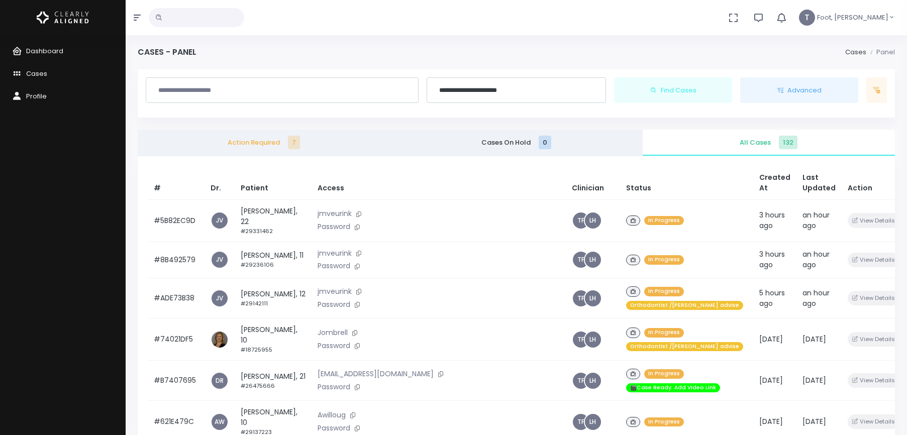
click at [289, 93] on input "text" at bounding box center [282, 90] width 260 height 18
type input "****"
click at [614, 77] on button "Find Cases" at bounding box center [673, 90] width 118 height 26
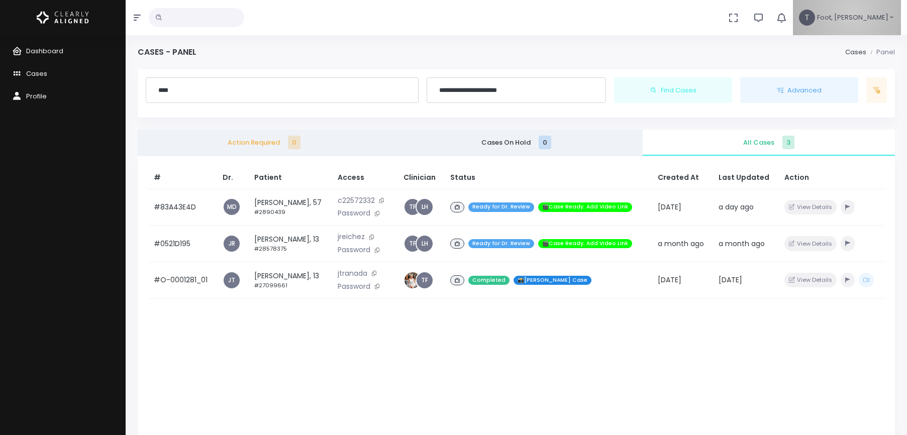
click at [883, 14] on span "Foot, [PERSON_NAME]" at bounding box center [852, 18] width 71 height 10
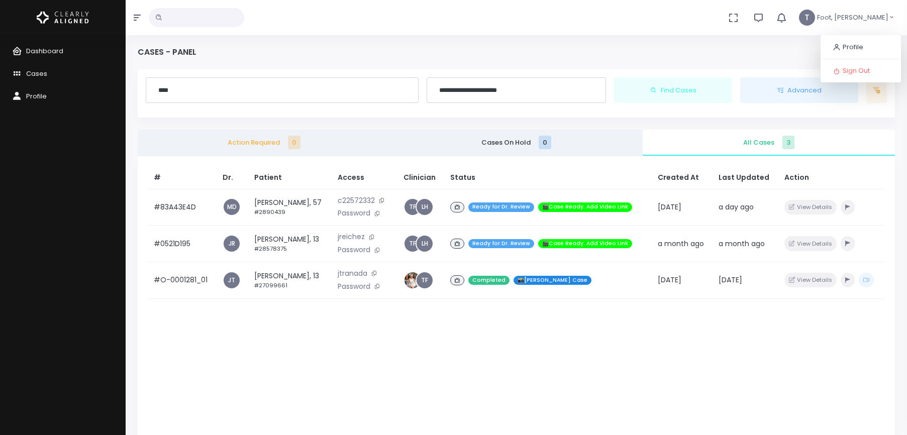
click at [693, 44] on div "**********" at bounding box center [517, 338] width 782 height 676
click at [281, 148] on link "Action Required 0" at bounding box center [264, 143] width 252 height 26
